Goal: Navigation & Orientation: Find specific page/section

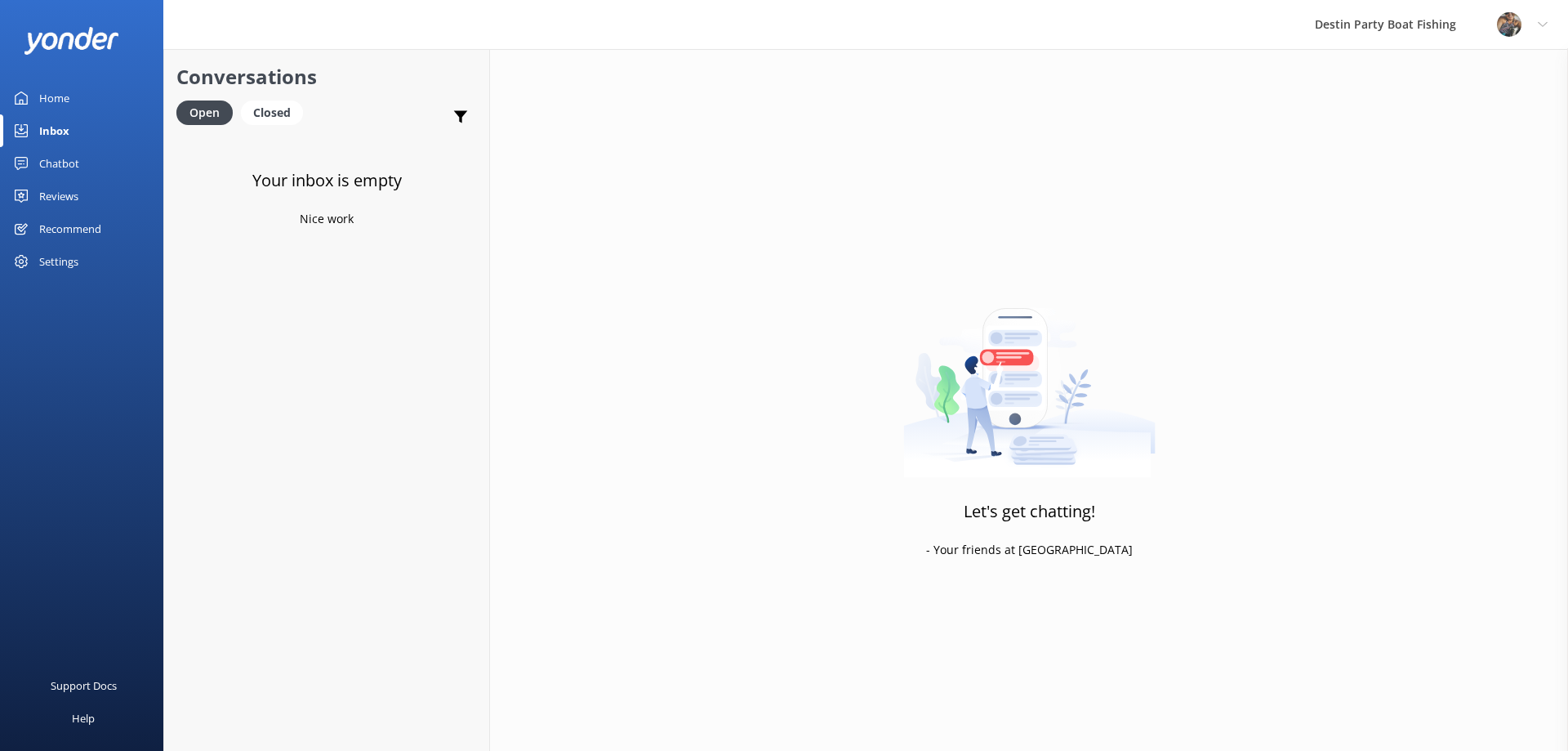
click at [52, 130] on div "Inbox" at bounding box center [55, 130] width 30 height 33
click at [70, 201] on div "Reviews" at bounding box center [59, 195] width 40 height 33
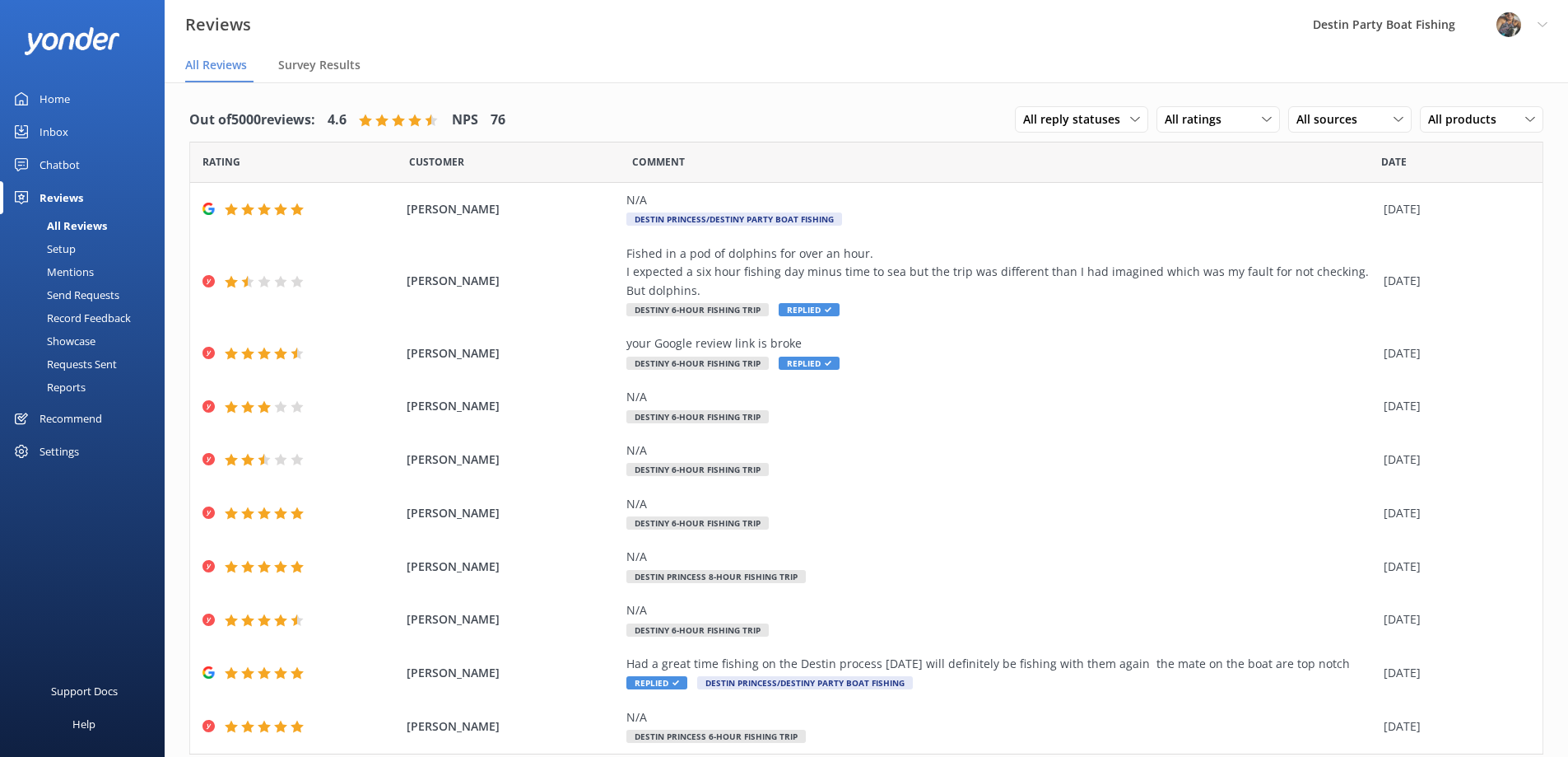
click at [68, 224] on div "All Reviews" at bounding box center [59, 225] width 98 height 23
click at [48, 124] on div "Inbox" at bounding box center [54, 131] width 28 height 33
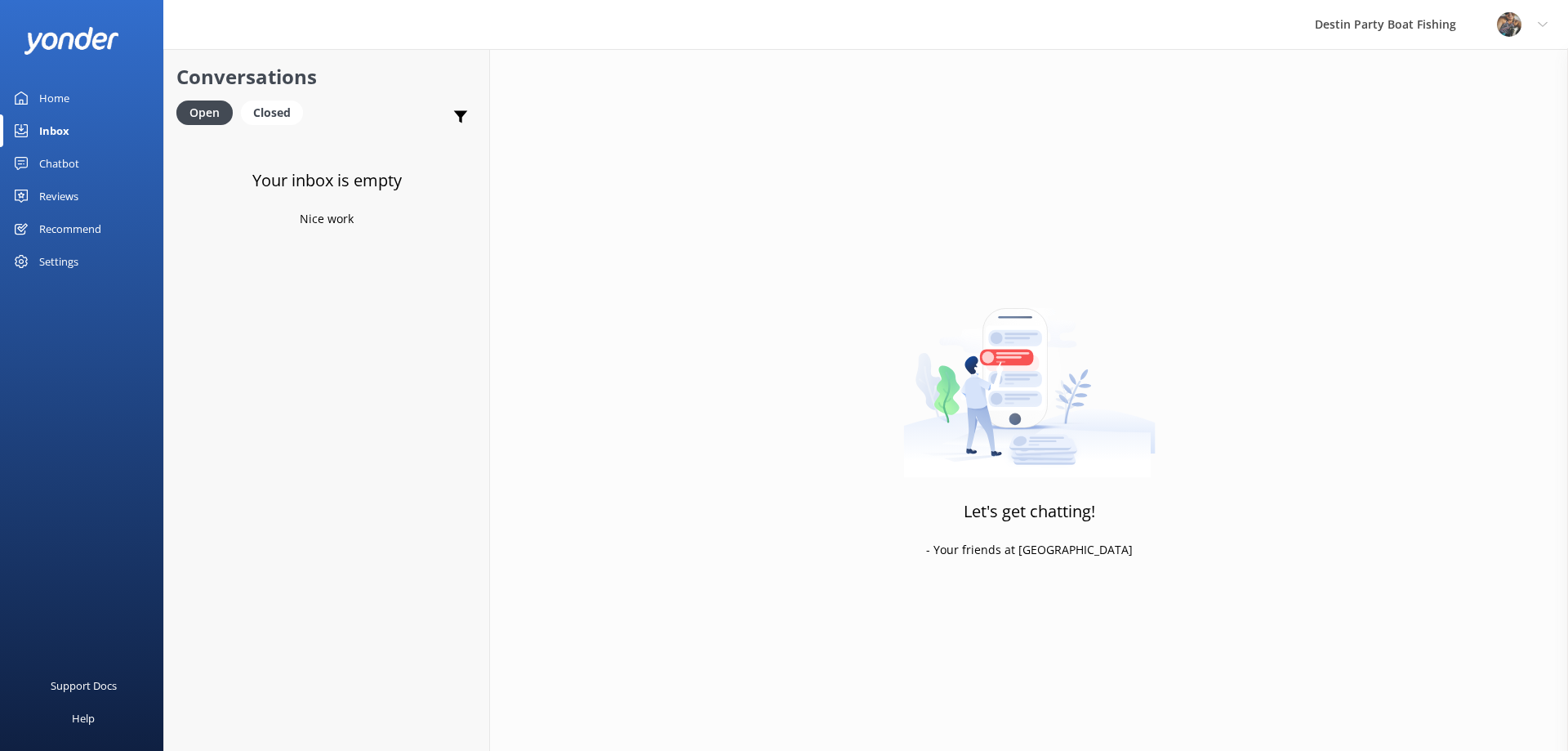
click at [60, 130] on div "Inbox" at bounding box center [55, 130] width 30 height 33
